Goal: Task Accomplishment & Management: Complete application form

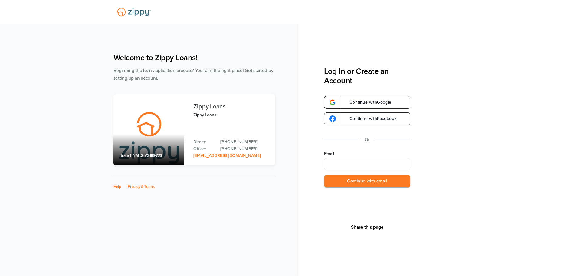
type input "**********"
click at [379, 179] on button "Continue with email" at bounding box center [367, 181] width 86 height 12
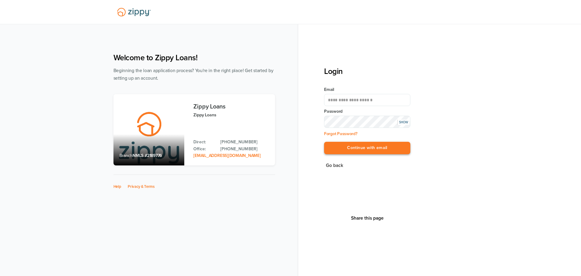
click at [384, 148] on button "Continue with email" at bounding box center [367, 148] width 86 height 12
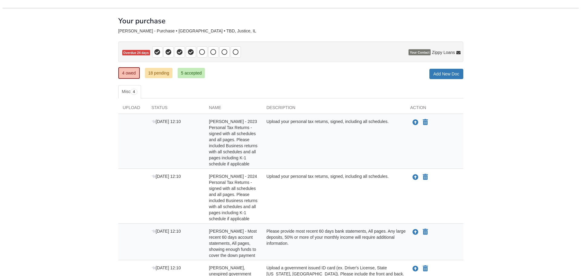
scroll to position [30, 0]
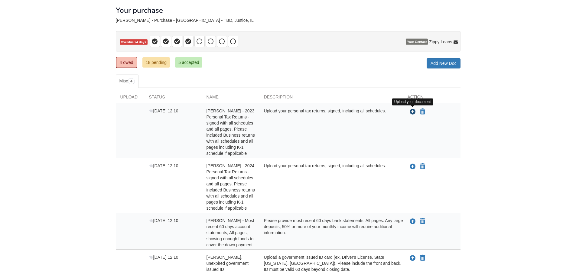
click at [412, 113] on icon "Upload Briana Oden - 2023 Personal Tax Returns - signed with all schedules and …" at bounding box center [413, 112] width 6 height 6
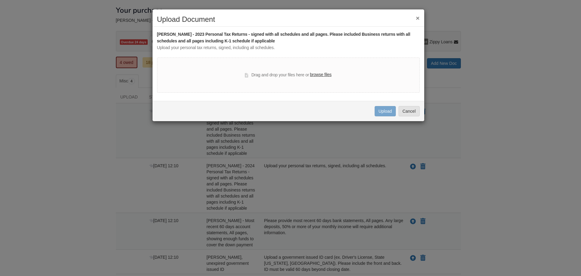
click at [318, 74] on label "browse files" at bounding box center [320, 74] width 21 height 7
click at [0, 0] on input "browse files" at bounding box center [0, 0] width 0 height 0
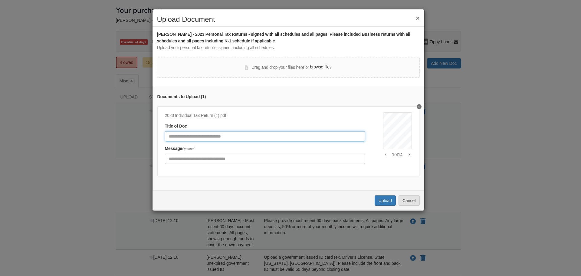
click at [228, 136] on input "Document Title" at bounding box center [265, 136] width 200 height 10
type input "**********"
click at [386, 205] on button "Upload" at bounding box center [384, 200] width 21 height 10
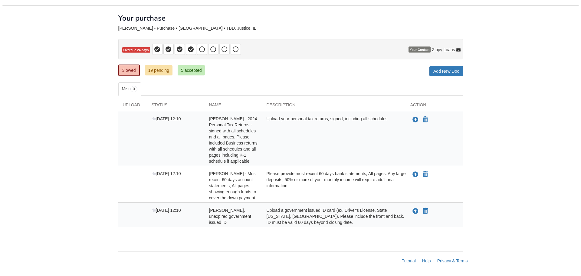
scroll to position [22, 0]
click at [412, 118] on icon "Upload Briana Oden - 2024 Personal Tax Returns - signed with all schedules and …" at bounding box center [413, 120] width 6 height 6
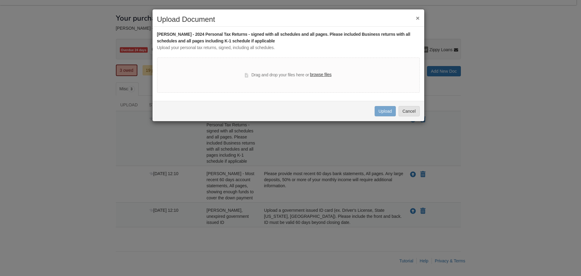
click at [316, 75] on label "browse files" at bounding box center [320, 74] width 21 height 7
click at [0, 0] on input "browse files" at bounding box center [0, 0] width 0 height 0
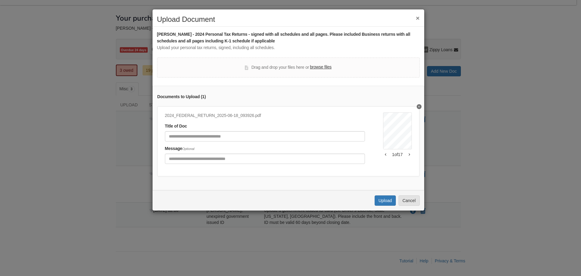
click at [408, 155] on icon "button" at bounding box center [408, 154] width 1 height 2
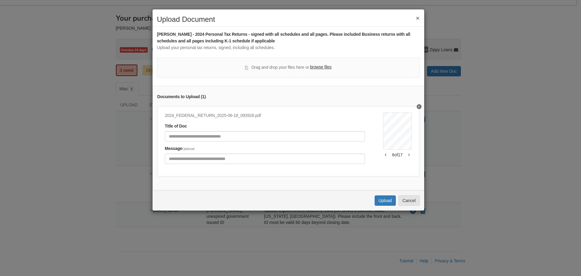
click at [408, 155] on icon "button" at bounding box center [408, 154] width 1 height 2
drag, startPoint x: 288, startPoint y: 138, endPoint x: 296, endPoint y: 132, distance: 9.8
click at [288, 138] on input "Document Title" at bounding box center [265, 136] width 200 height 10
type input "**********"
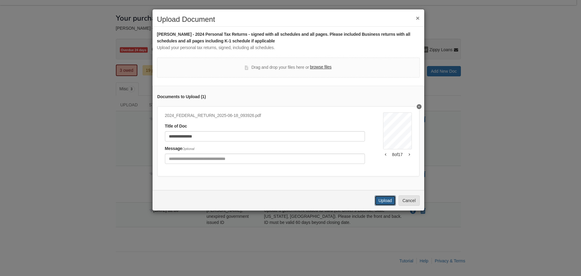
click at [386, 204] on button "Upload" at bounding box center [384, 200] width 21 height 10
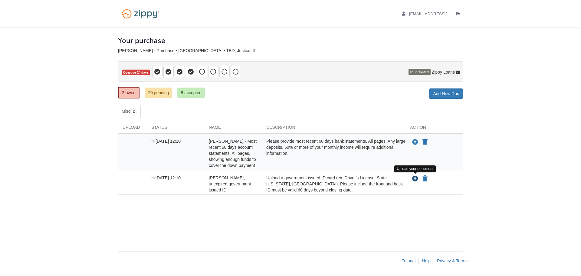
click at [413, 179] on icon "Upload Briana Oden - Valid, unexpired government issued ID" at bounding box center [415, 179] width 6 height 6
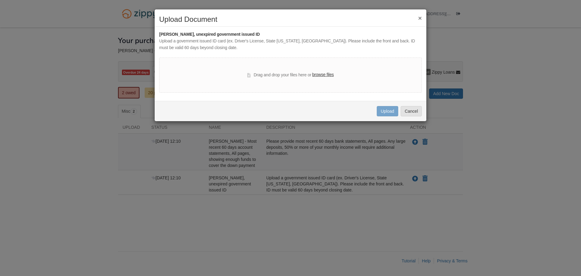
click at [329, 74] on label "browse files" at bounding box center [322, 74] width 21 height 7
click at [0, 0] on input "browse files" at bounding box center [0, 0] width 0 height 0
click at [408, 112] on button "Cancel" at bounding box center [410, 111] width 21 height 10
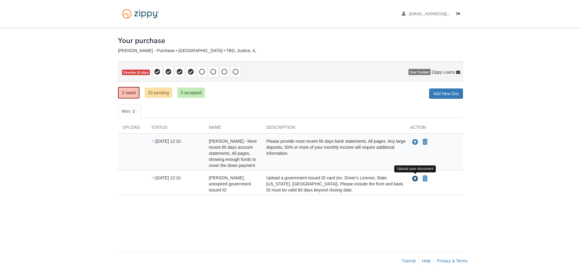
click at [415, 181] on icon "Upload Briana Oden - Valid, unexpired government issued ID" at bounding box center [415, 179] width 6 height 6
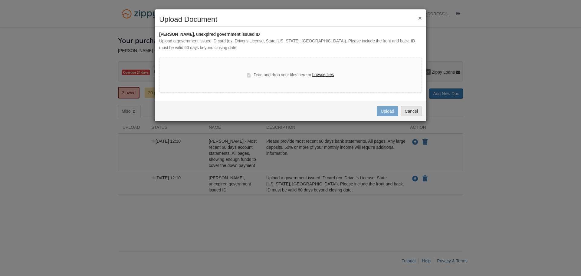
click at [321, 72] on label "browse files" at bounding box center [322, 74] width 21 height 7
click at [0, 0] on input "browse files" at bounding box center [0, 0] width 0 height 0
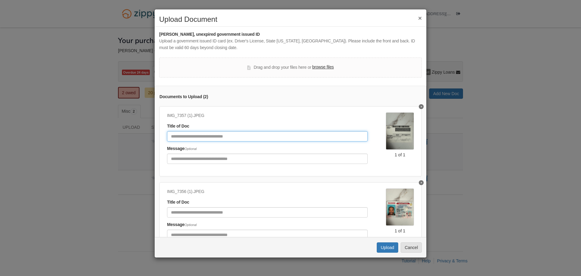
click at [219, 136] on input "Document Title" at bounding box center [267, 136] width 201 height 10
type input "*******"
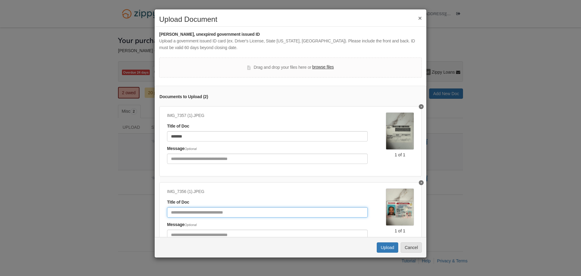
click at [188, 210] on input "Document Title" at bounding box center [267, 212] width 201 height 10
type input "********"
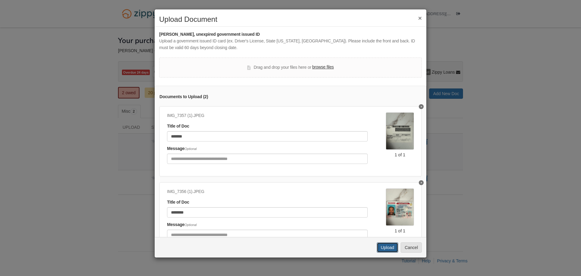
click at [387, 249] on button "Upload" at bounding box center [387, 247] width 21 height 10
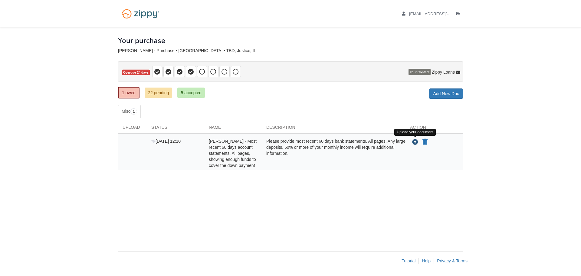
click at [415, 142] on icon "Upload Briana Oden - Most recent 60 days account statements, All pages, showing…" at bounding box center [415, 142] width 6 height 6
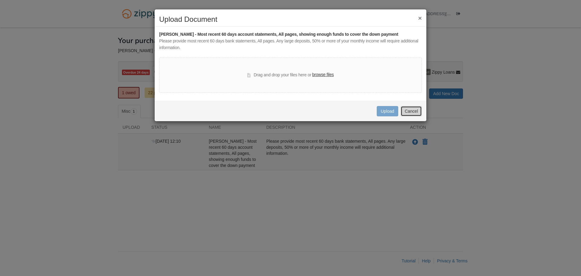
click at [419, 112] on button "Cancel" at bounding box center [410, 111] width 21 height 10
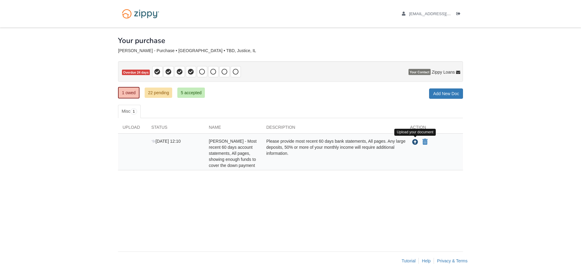
click at [415, 144] on icon "Upload Briana Oden - Most recent 60 days account statements, All pages, showing…" at bounding box center [415, 142] width 6 height 6
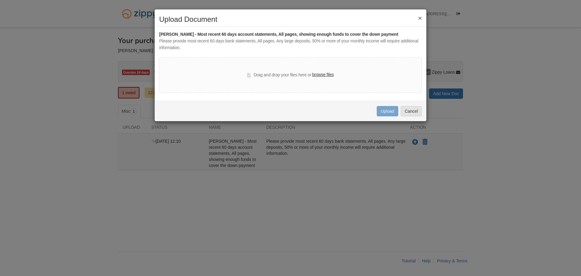
click at [328, 73] on label "browse files" at bounding box center [322, 74] width 21 height 7
click at [0, 0] on input "browse files" at bounding box center [0, 0] width 0 height 0
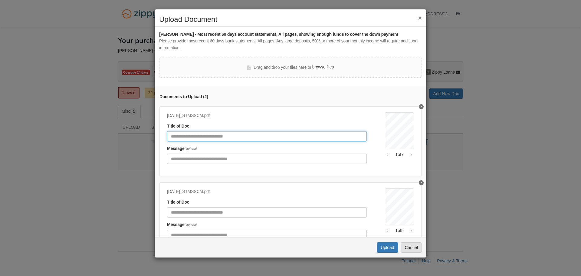
click at [309, 135] on input "Document Title" at bounding box center [267, 136] width 200 height 10
type input "**********"
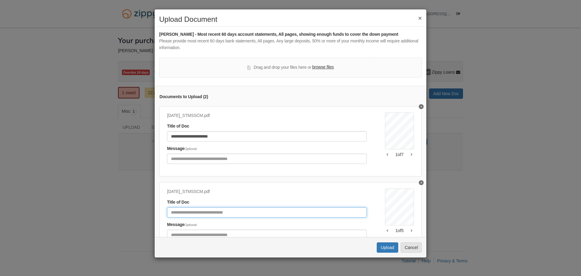
click at [225, 214] on input "Document Title" at bounding box center [267, 212] width 200 height 10
type input "**********"
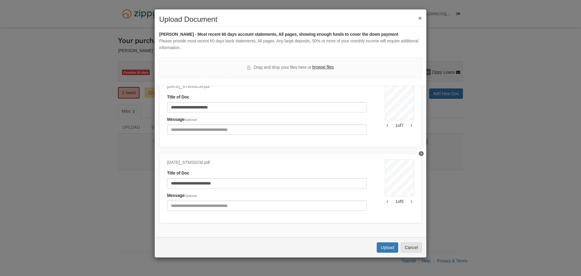
scroll to position [34, 0]
click at [384, 246] on button "Upload" at bounding box center [387, 247] width 21 height 10
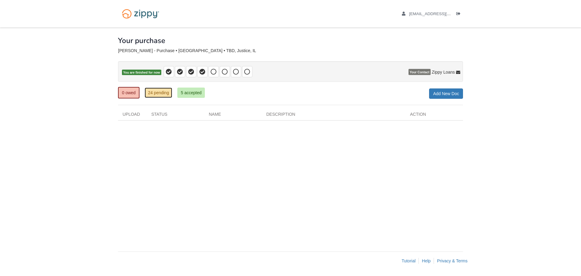
click at [166, 94] on link "24 pending" at bounding box center [159, 92] width 28 height 10
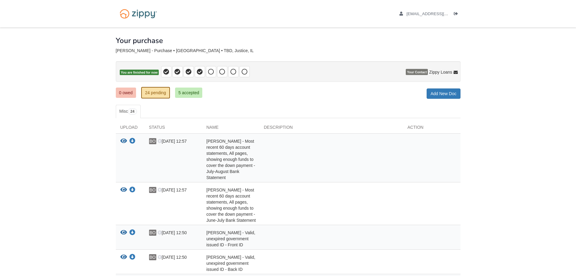
drag, startPoint x: 234, startPoint y: 0, endPoint x: 287, endPoint y: 4, distance: 53.7
click at [287, 4] on div "[EMAIL_ADDRESS][DOMAIN_NAME] Logout" at bounding box center [288, 14] width 354 height 28
